Goal: Understand process/instructions: Learn how to perform a task or action

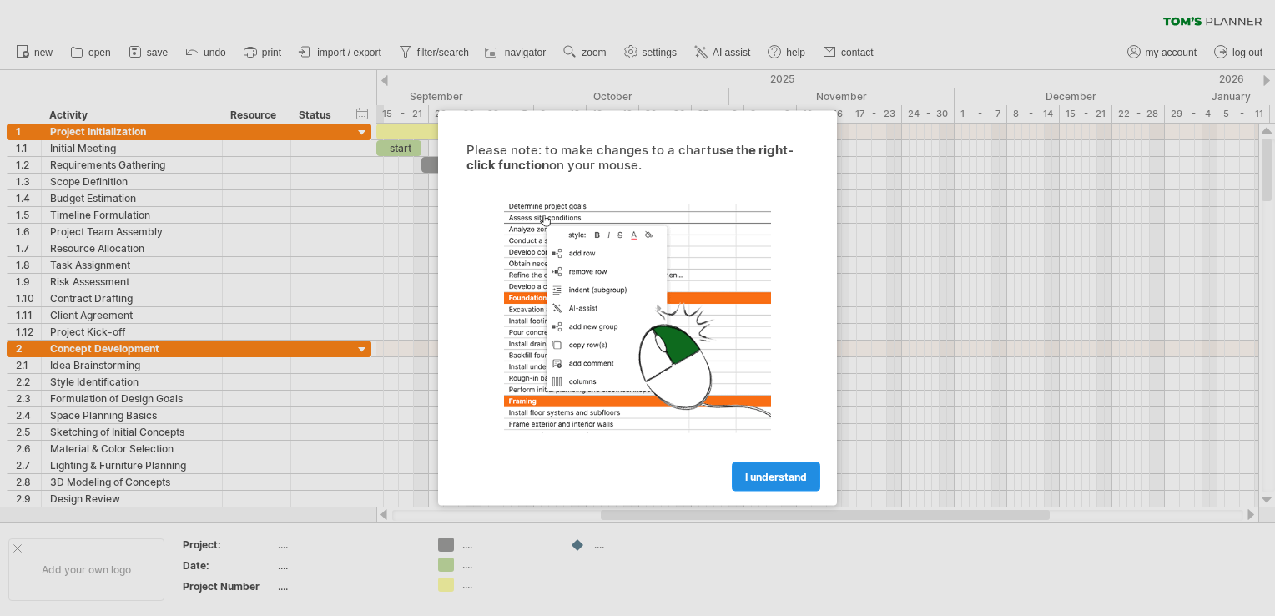
click at [795, 472] on span "I understand" at bounding box center [776, 477] width 62 height 13
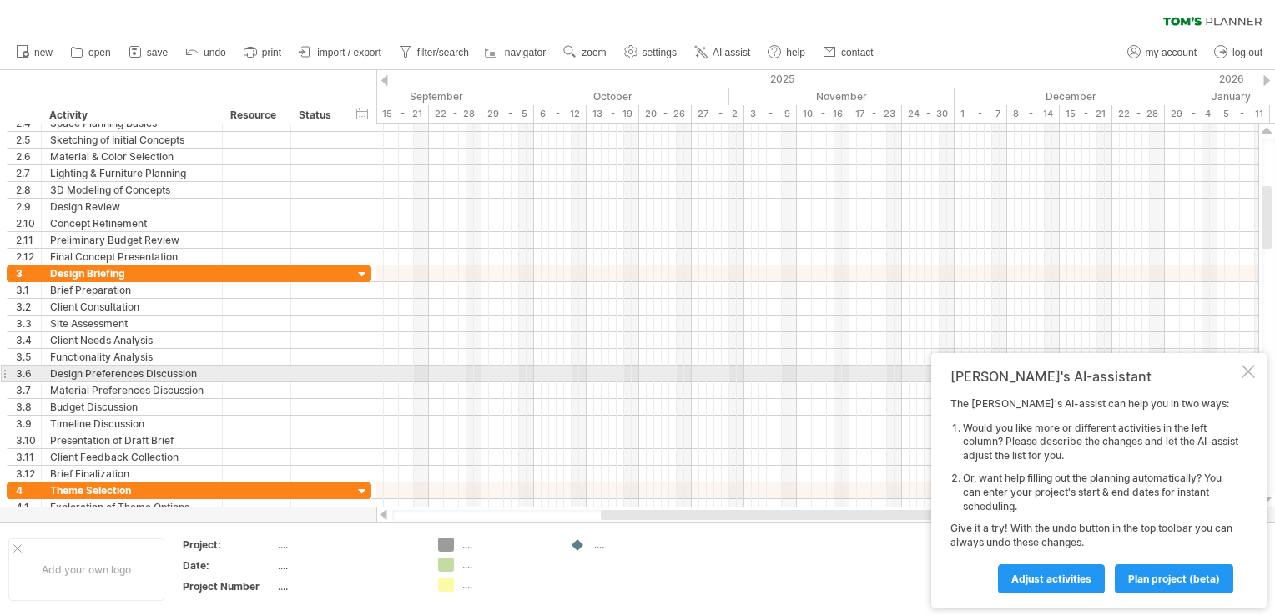
click at [1255, 372] on div "[PERSON_NAME]'s AI-assistant The [PERSON_NAME]'s AI-assist can help you in two …" at bounding box center [1098, 480] width 335 height 255
click at [1249, 372] on div at bounding box center [1248, 371] width 13 height 13
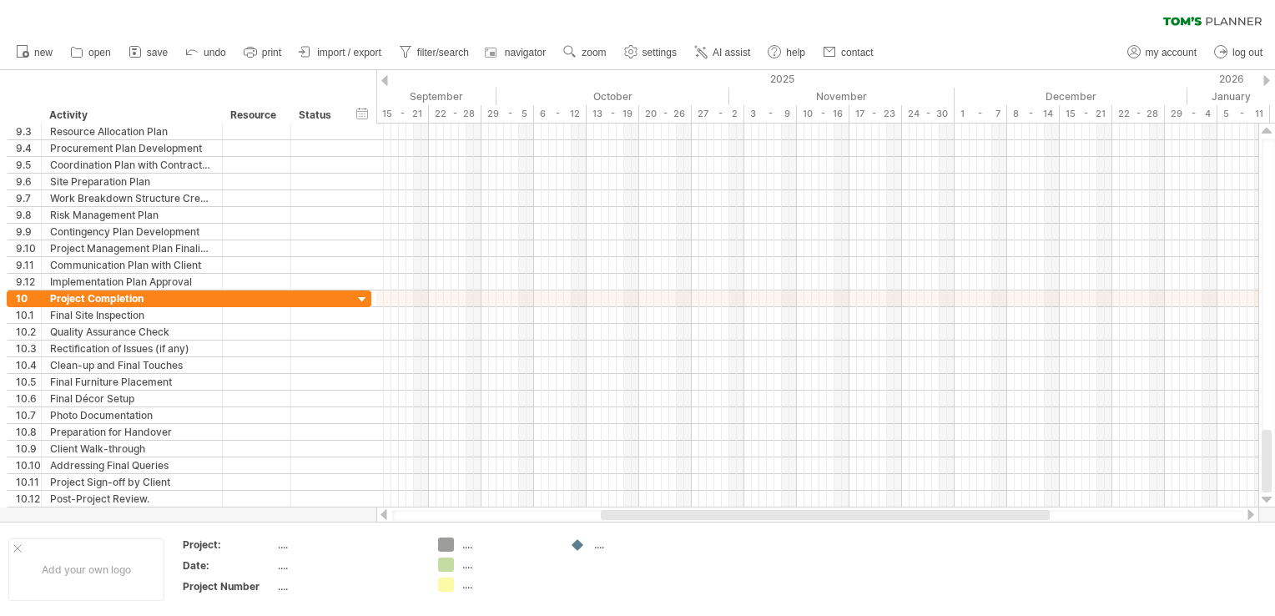
click at [1175, 517] on div at bounding box center [817, 515] width 851 height 11
click at [1160, 519] on div at bounding box center [817, 515] width 851 height 11
drag, startPoint x: 892, startPoint y: 516, endPoint x: 578, endPoint y: 508, distance: 313.9
click at [578, 508] on div at bounding box center [817, 515] width 883 height 17
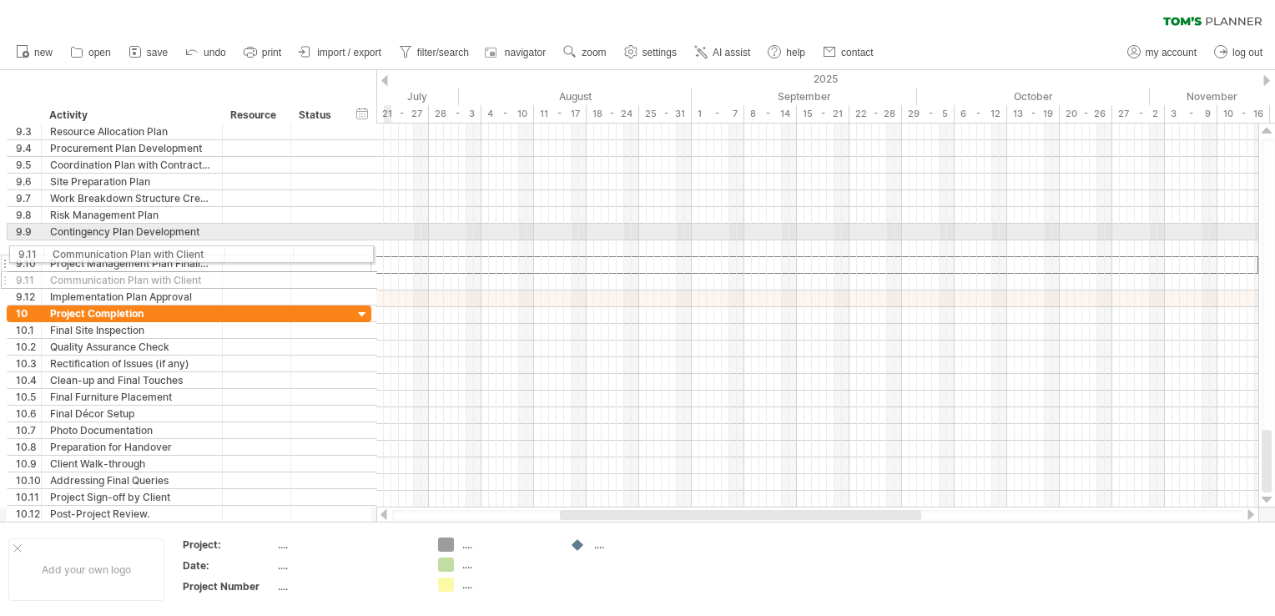
drag, startPoint x: 12, startPoint y: 270, endPoint x: 10, endPoint y: 251, distance: 18.4
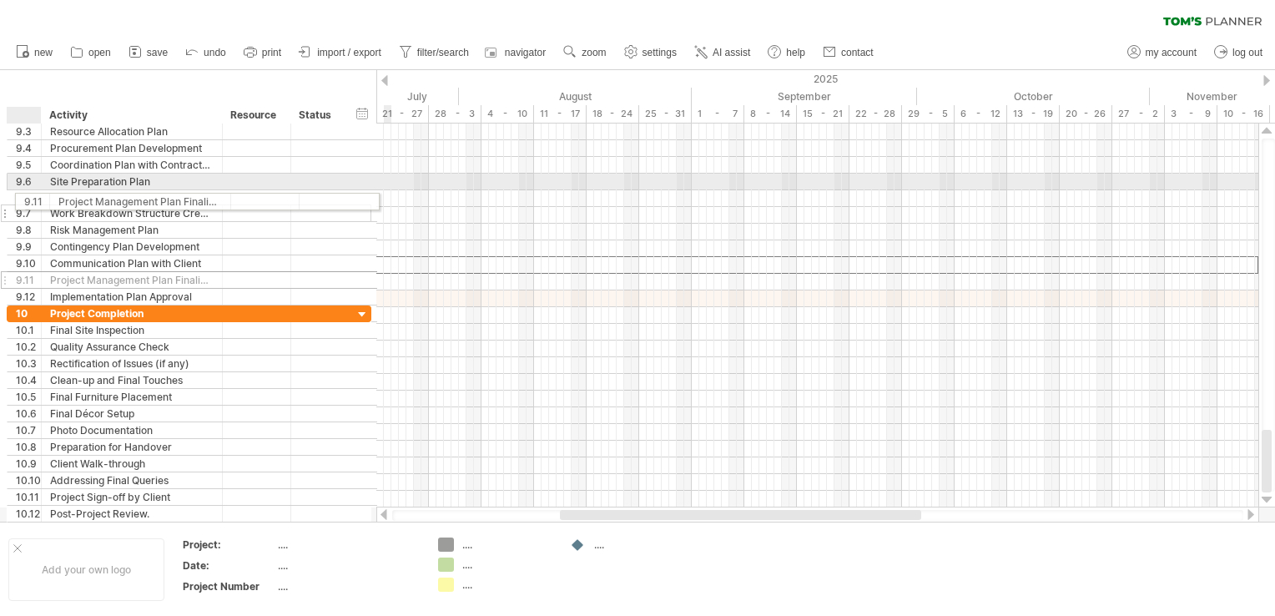
drag, startPoint x: 21, startPoint y: 260, endPoint x: 27, endPoint y: 199, distance: 62.0
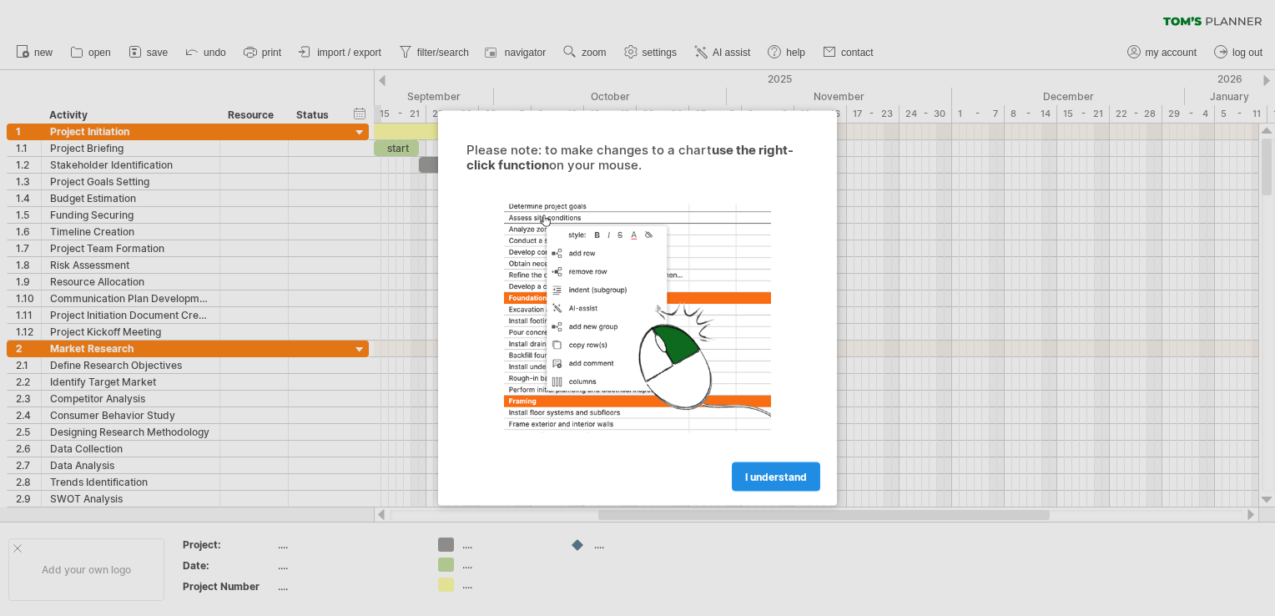
click at [785, 476] on span "I understand" at bounding box center [776, 477] width 62 height 13
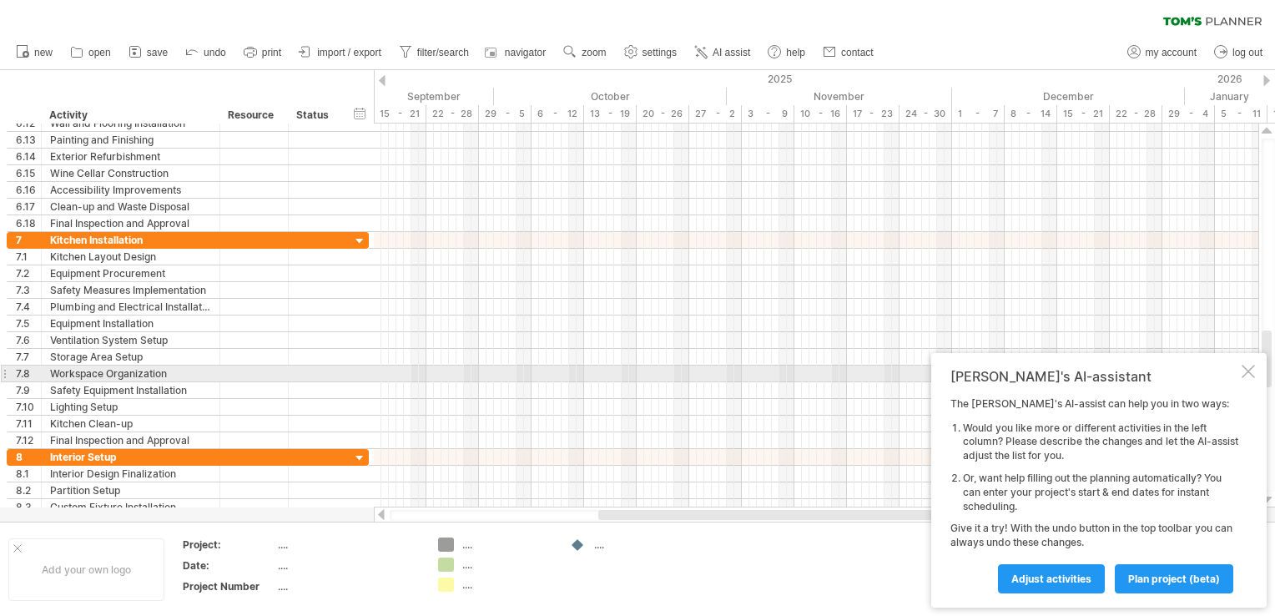
click at [1245, 370] on div at bounding box center [1248, 371] width 13 height 13
